Goal: Task Accomplishment & Management: Manage account settings

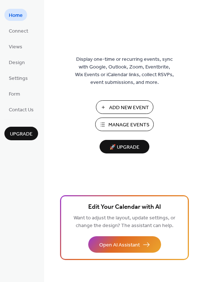
click at [117, 126] on span "Manage Events" at bounding box center [128, 125] width 41 height 8
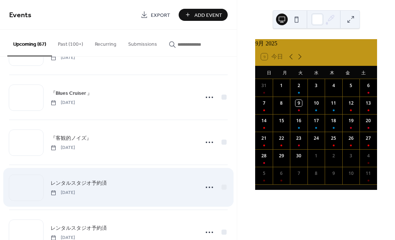
scroll to position [175, 0]
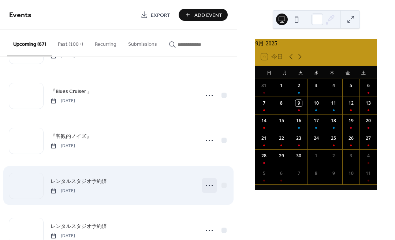
click at [210, 184] on icon at bounding box center [210, 186] width 12 height 12
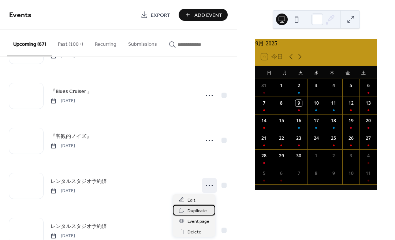
click at [201, 210] on span "Duplicate" at bounding box center [197, 211] width 19 height 8
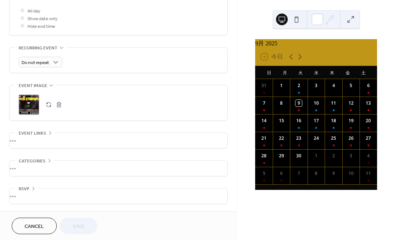
scroll to position [280, 0]
click at [40, 230] on span "Cancel" at bounding box center [34, 227] width 19 height 8
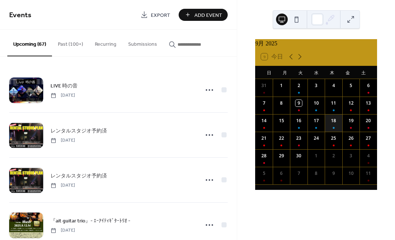
click at [332, 127] on div "18" at bounding box center [334, 123] width 18 height 18
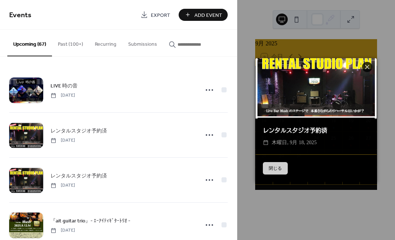
click at [275, 167] on button "閉じる" at bounding box center [275, 168] width 25 height 12
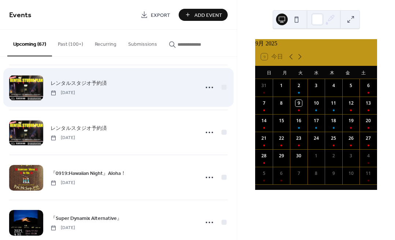
scroll to position [319, 0]
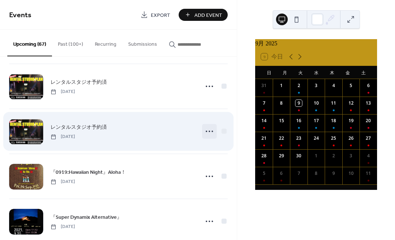
click at [207, 134] on icon at bounding box center [210, 132] width 12 height 12
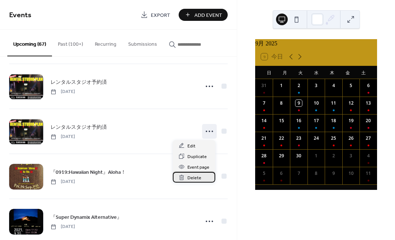
click at [196, 176] on span "Delete" at bounding box center [195, 178] width 14 height 8
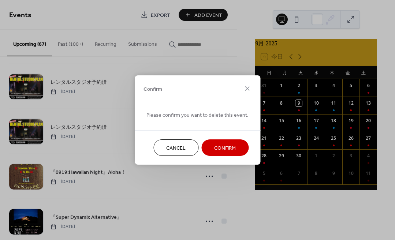
click at [229, 145] on span "Confirm" at bounding box center [225, 149] width 22 height 8
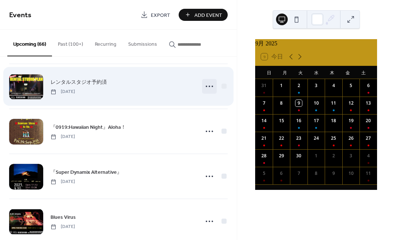
click at [207, 86] on icon at bounding box center [210, 87] width 12 height 12
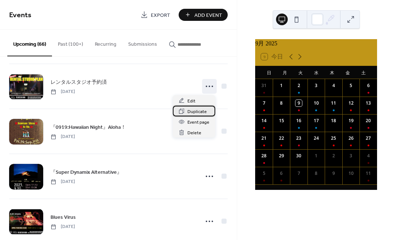
click at [196, 112] on span "Duplicate" at bounding box center [197, 112] width 19 height 8
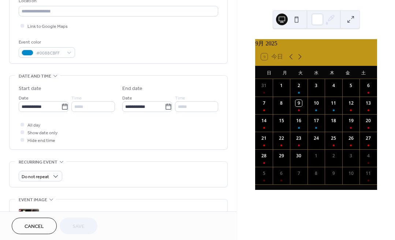
scroll to position [164, 0]
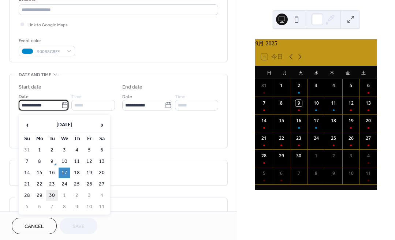
click at [54, 195] on td "30" at bounding box center [52, 196] width 12 height 11
type input "**********"
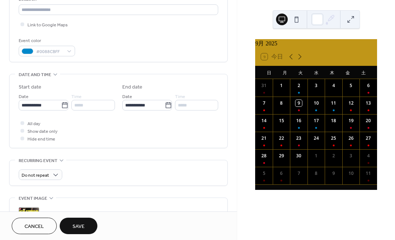
click at [79, 228] on span "Save" at bounding box center [79, 227] width 12 height 8
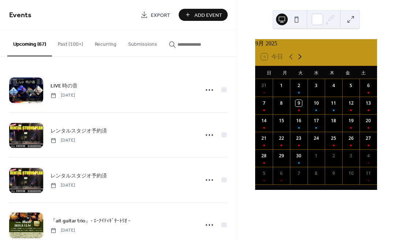
click at [299, 60] on icon at bounding box center [300, 56] width 9 height 9
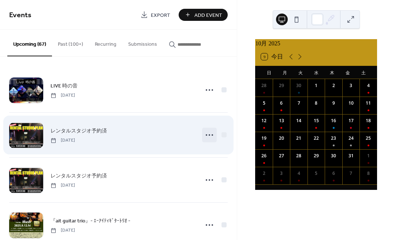
click at [209, 136] on circle at bounding box center [209, 134] width 1 height 1
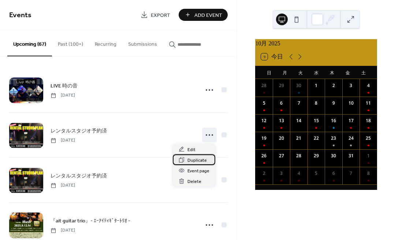
click at [197, 162] on span "Duplicate" at bounding box center [197, 161] width 19 height 8
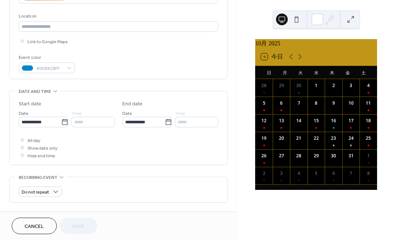
scroll to position [149, 0]
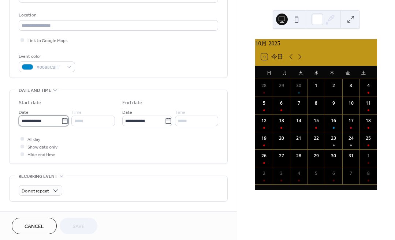
click at [33, 123] on input "**********" at bounding box center [40, 121] width 42 height 11
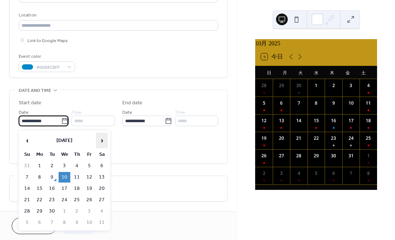
click at [101, 139] on span "›" at bounding box center [101, 140] width 11 height 15
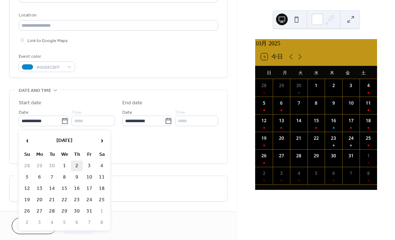
click at [77, 167] on td "2" at bounding box center [77, 166] width 12 height 11
type input "**********"
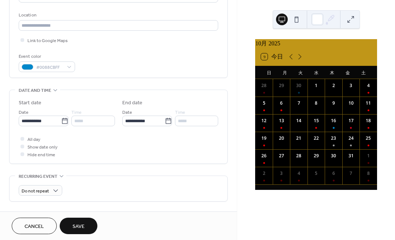
click at [82, 223] on span "Save" at bounding box center [79, 227] width 12 height 8
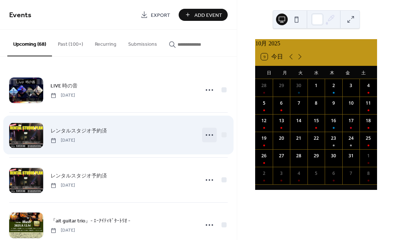
click at [206, 137] on icon at bounding box center [210, 135] width 12 height 12
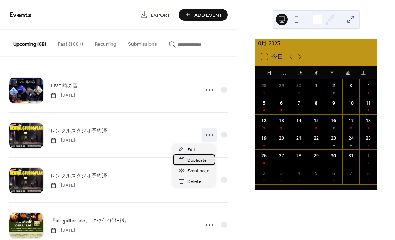
click at [192, 159] on span "Duplicate" at bounding box center [197, 161] width 19 height 8
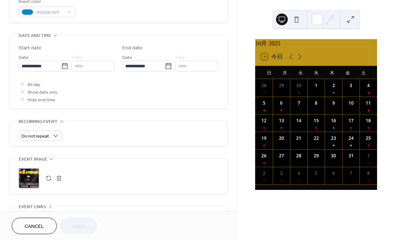
scroll to position [208, 0]
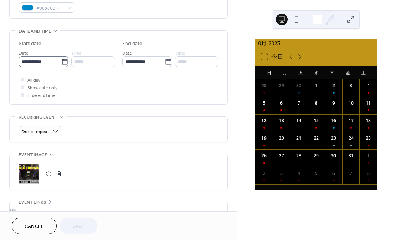
click at [62, 64] on icon at bounding box center [64, 62] width 5 height 6
click at [59, 64] on input "**********" at bounding box center [40, 61] width 42 height 11
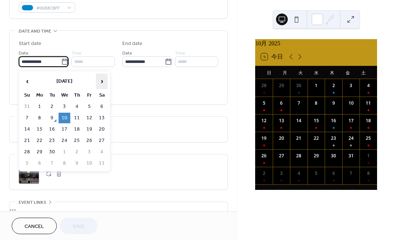
click at [103, 82] on span "›" at bounding box center [101, 81] width 11 height 15
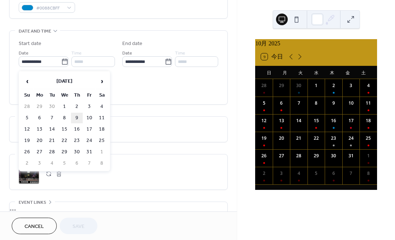
click at [78, 118] on td "9" at bounding box center [77, 118] width 12 height 11
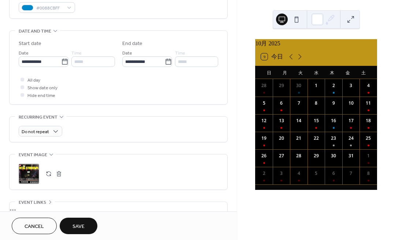
type input "**********"
click at [82, 224] on span "Save" at bounding box center [79, 227] width 12 height 8
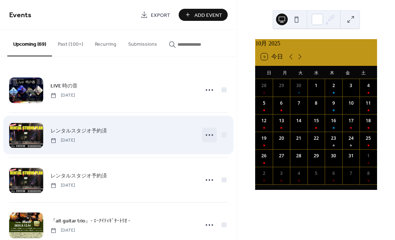
click at [212, 136] on circle at bounding box center [212, 134] width 1 height 1
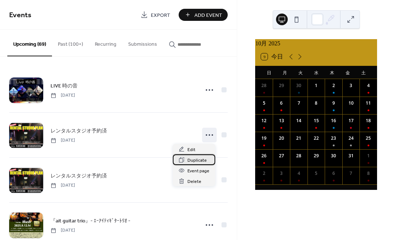
click at [193, 160] on span "Duplicate" at bounding box center [197, 161] width 19 height 8
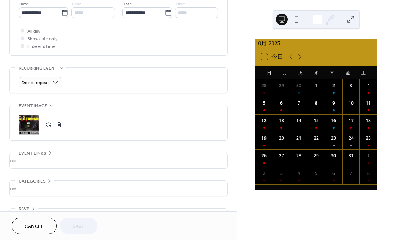
scroll to position [260, 0]
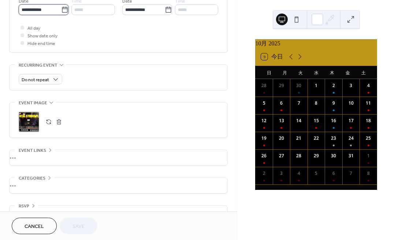
click at [40, 12] on input "**********" at bounding box center [40, 9] width 42 height 11
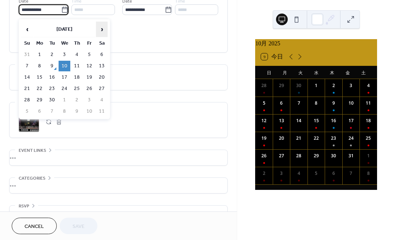
click at [102, 27] on span "›" at bounding box center [101, 29] width 11 height 15
click at [78, 101] on td "30" at bounding box center [77, 100] width 12 height 11
type input "**********"
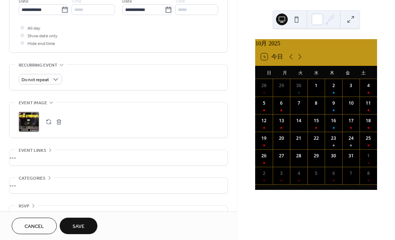
click at [78, 228] on span "Save" at bounding box center [79, 227] width 12 height 8
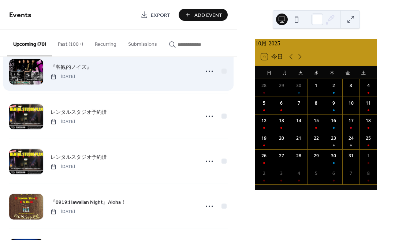
scroll to position [240, 0]
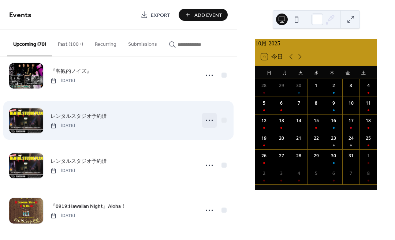
click at [207, 121] on icon at bounding box center [210, 121] width 12 height 12
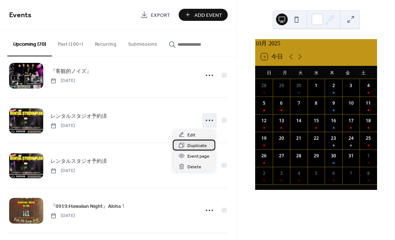
click at [197, 146] on span "Duplicate" at bounding box center [197, 146] width 19 height 8
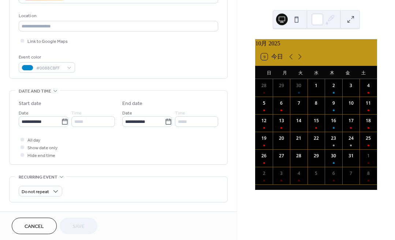
scroll to position [164, 0]
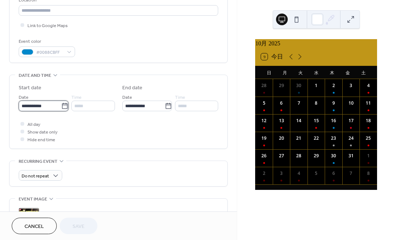
click at [37, 110] on input "**********" at bounding box center [40, 106] width 42 height 11
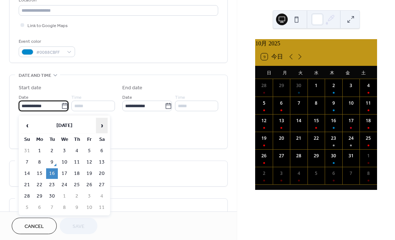
click at [101, 125] on span "›" at bounding box center [101, 125] width 11 height 15
click at [63, 162] on td "8" at bounding box center [65, 162] width 12 height 11
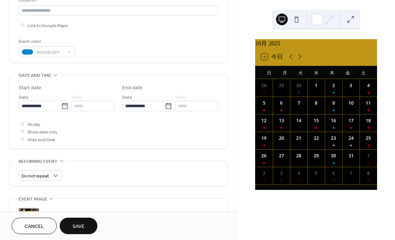
type input "**********"
click at [80, 226] on span "Save" at bounding box center [79, 227] width 12 height 8
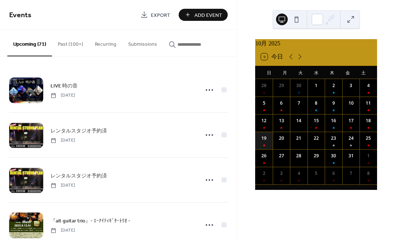
click at [265, 145] on div "19" at bounding box center [264, 141] width 18 height 18
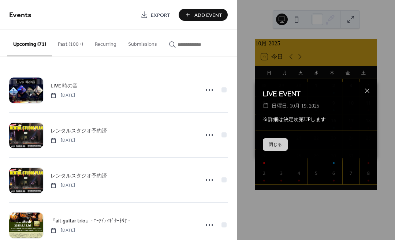
click at [266, 145] on button "閉じる" at bounding box center [275, 144] width 25 height 12
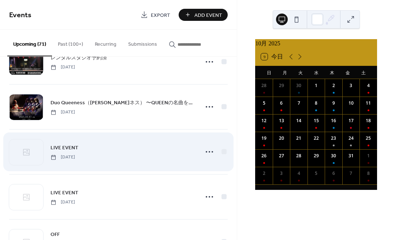
scroll to position [1291, 0]
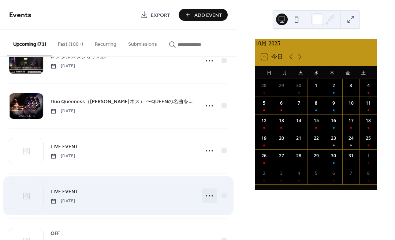
click at [207, 195] on icon at bounding box center [210, 196] width 12 height 12
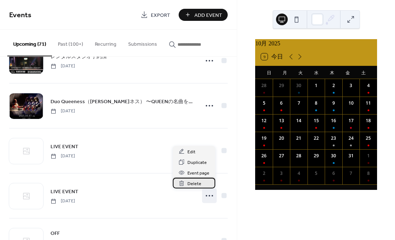
click at [195, 183] on span "Delete" at bounding box center [195, 184] width 14 height 8
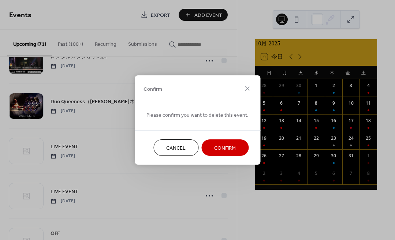
click at [218, 149] on span "Confirm" at bounding box center [225, 149] width 22 height 8
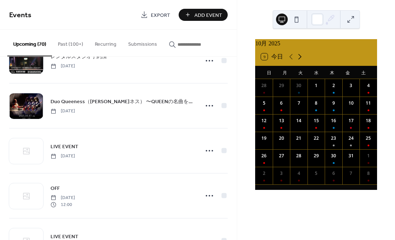
click at [301, 60] on icon at bounding box center [300, 56] width 9 height 9
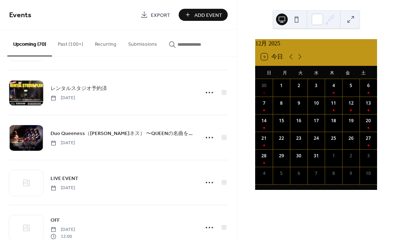
scroll to position [1260, 0]
